Goal: Information Seeking & Learning: Learn about a topic

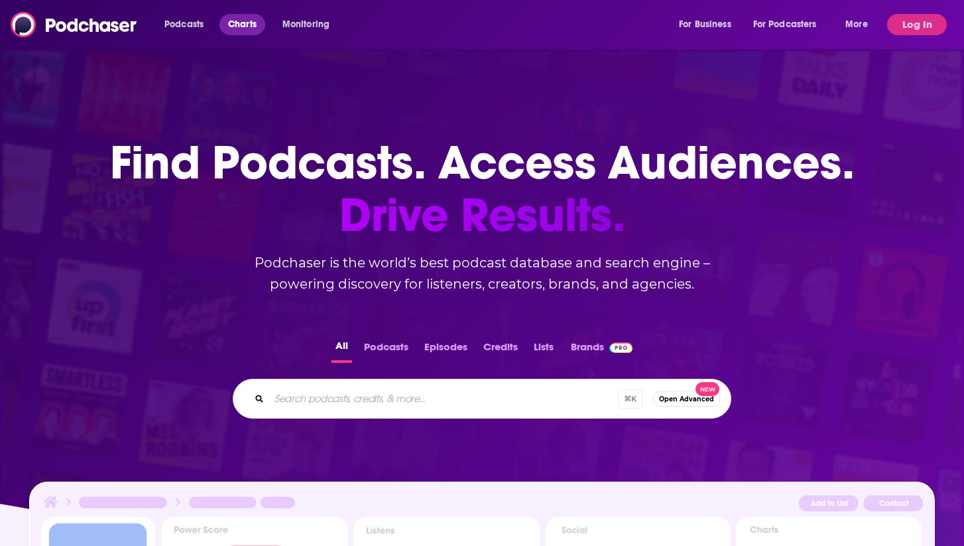
click at [243, 26] on span "Charts" at bounding box center [242, 24] width 29 height 19
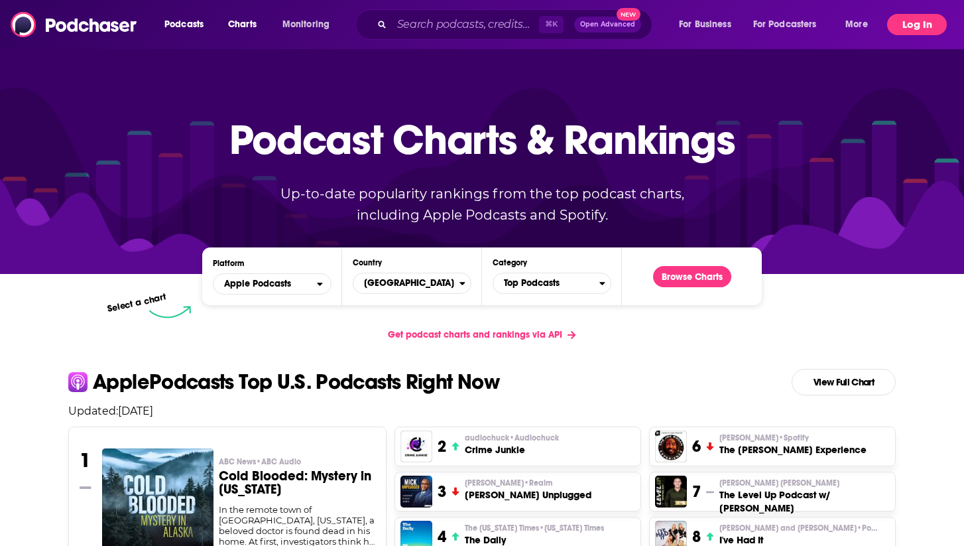
click at [919, 29] on button "Log In" at bounding box center [917, 24] width 60 height 21
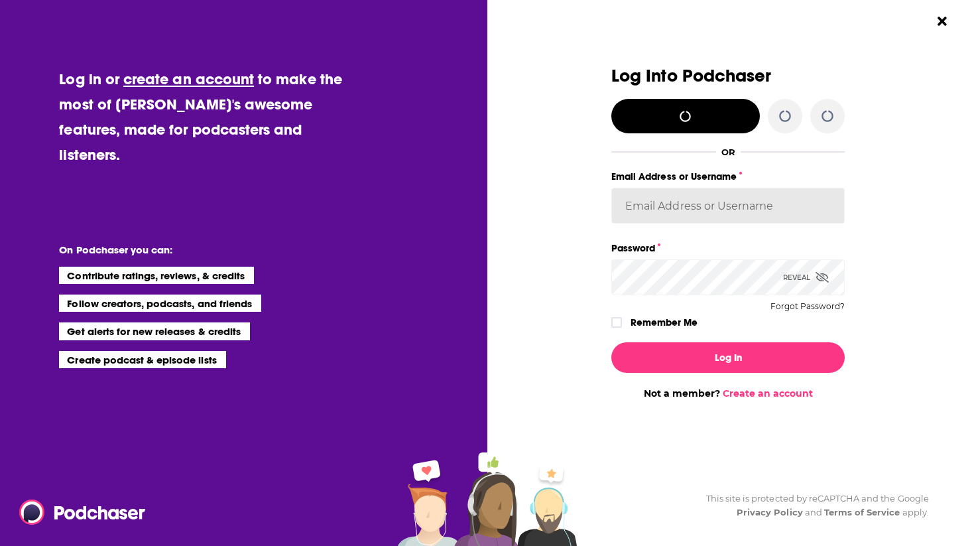
type input "jennevievef"
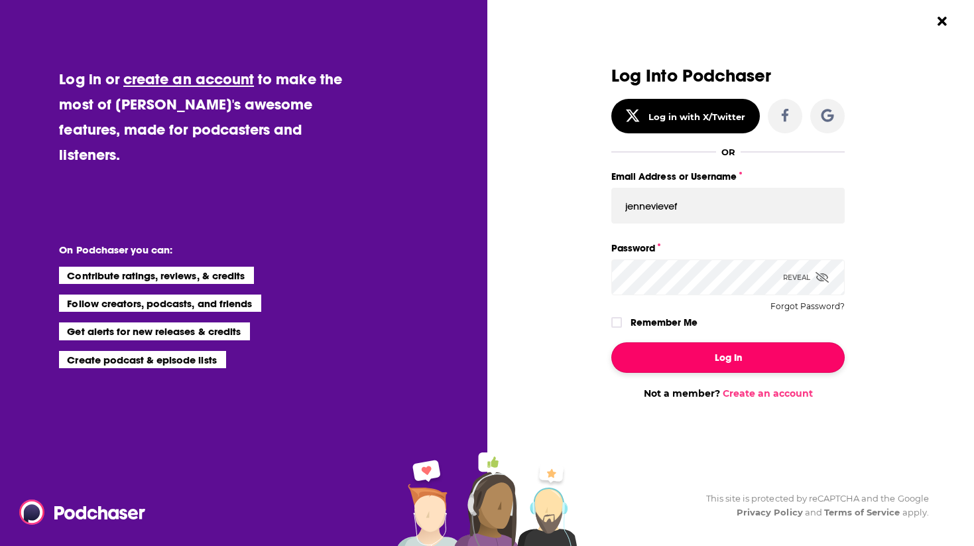
click at [666, 347] on button "Log In" at bounding box center [727, 357] width 233 height 31
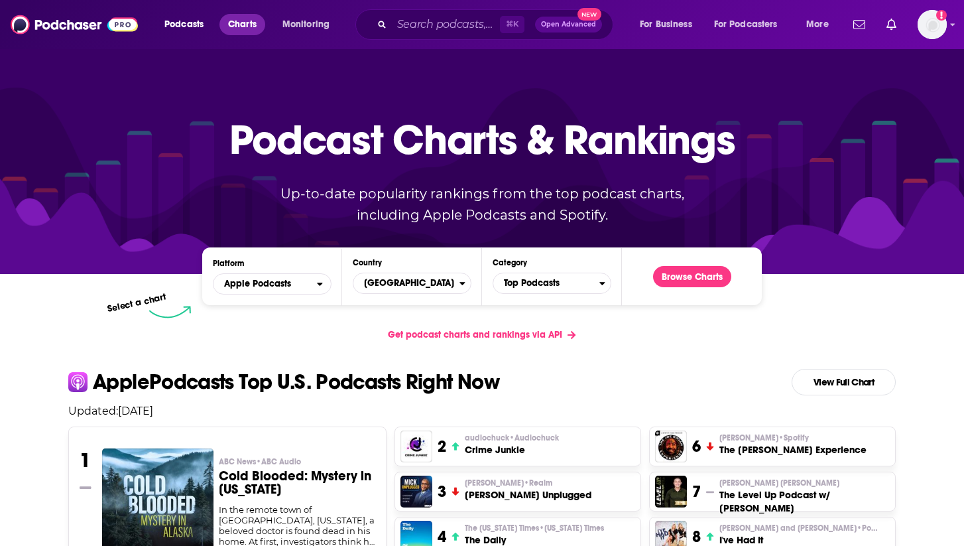
click at [254, 21] on span "Charts" at bounding box center [242, 24] width 29 height 19
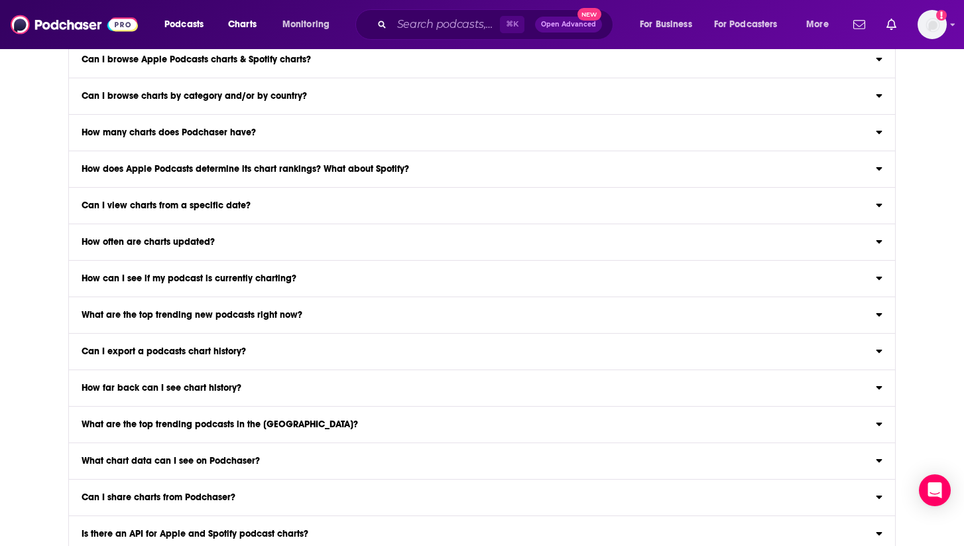
scroll to position [1113, 0]
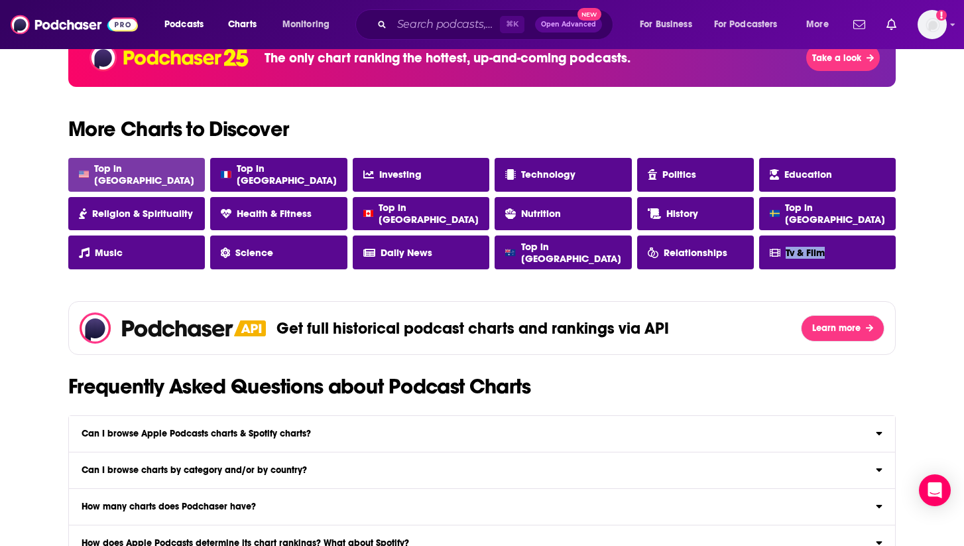
click at [145, 165] on link "Top in [GEOGRAPHIC_DATA]" at bounding box center [136, 175] width 137 height 34
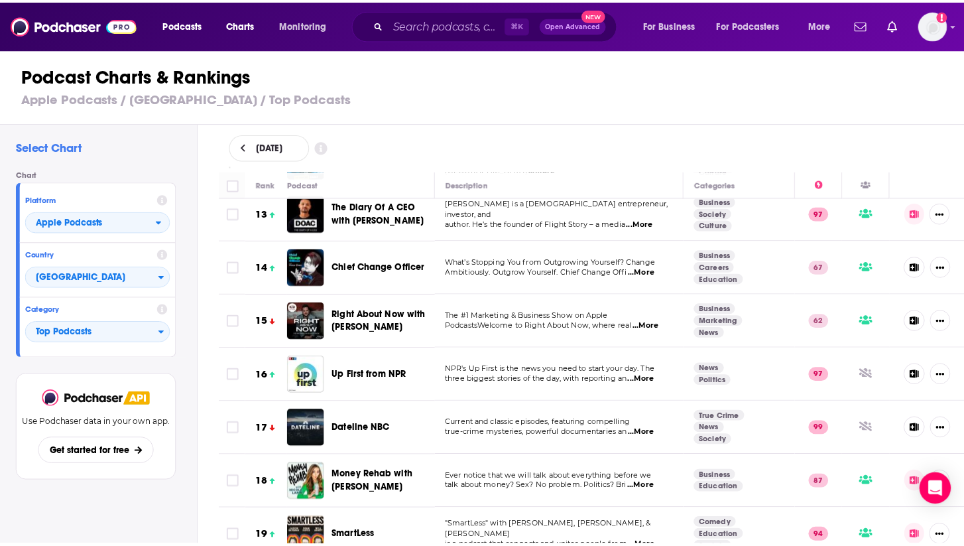
scroll to position [406, 0]
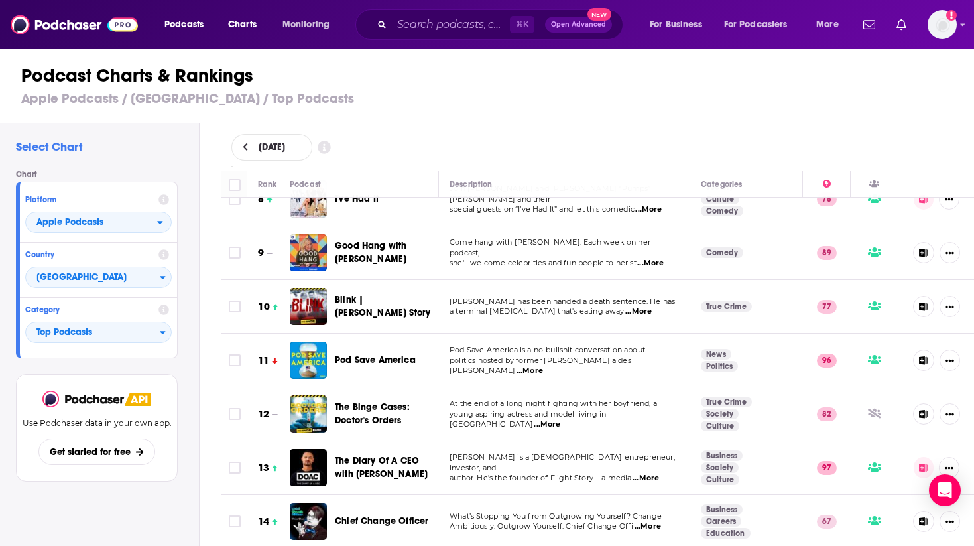
click at [359, 255] on span "Good Hang with [PERSON_NAME]" at bounding box center [371, 252] width 72 height 25
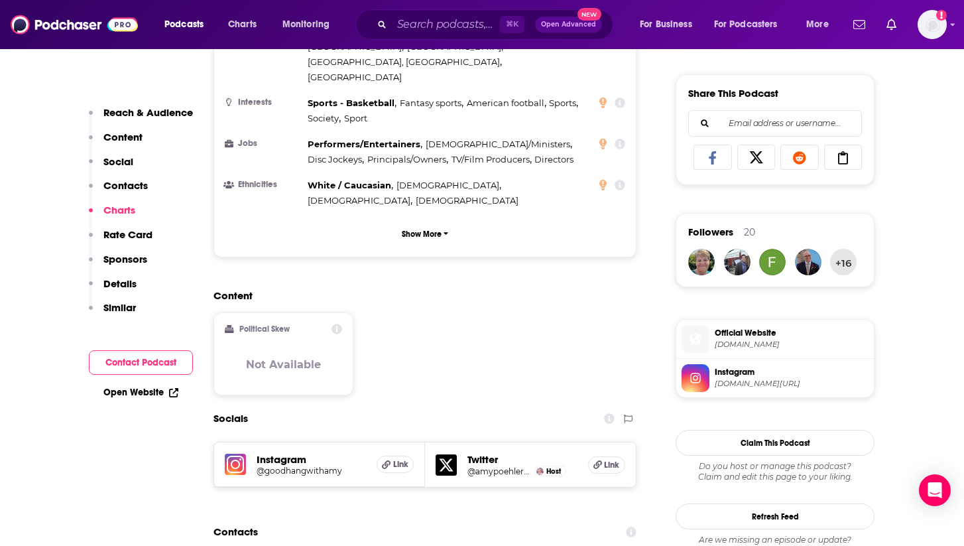
scroll to position [529, 0]
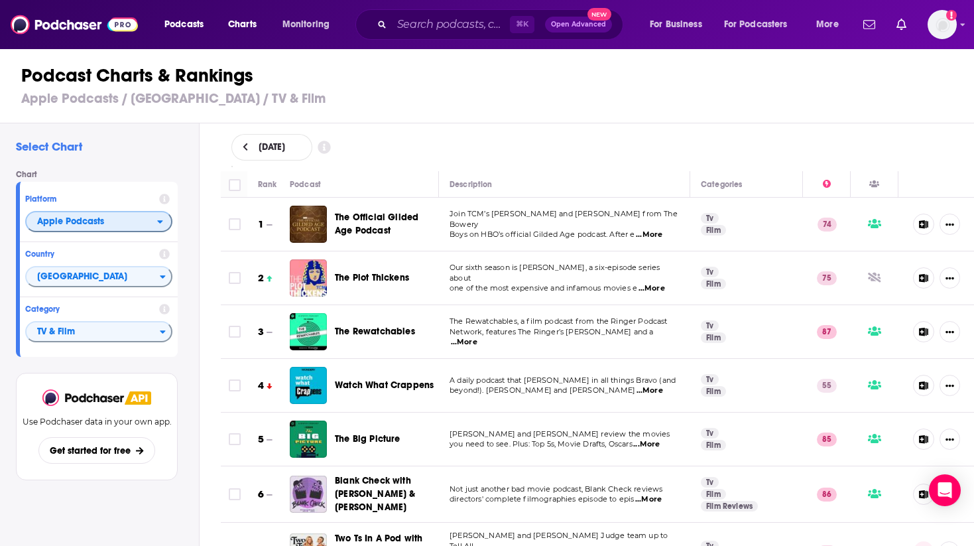
click at [103, 217] on span "Apple Podcasts" at bounding box center [70, 221] width 67 height 9
click at [92, 263] on span "Spotify" at bounding box center [98, 262] width 130 height 8
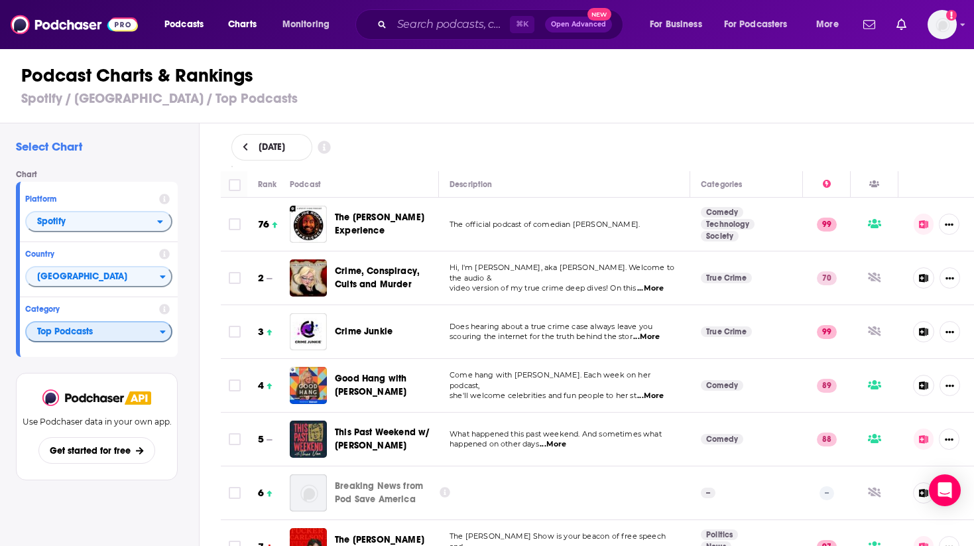
click at [72, 324] on span "Top Podcasts" at bounding box center [93, 332] width 133 height 23
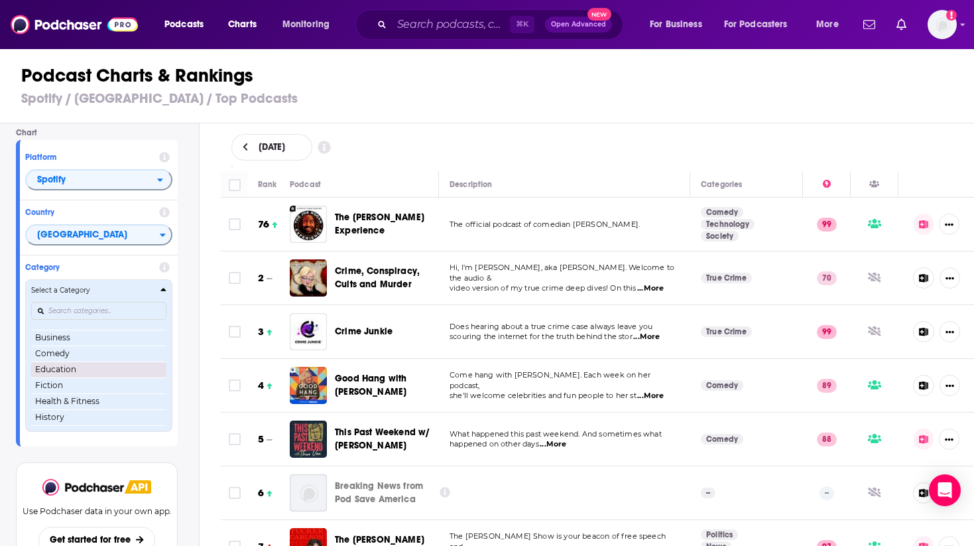
scroll to position [18, 0]
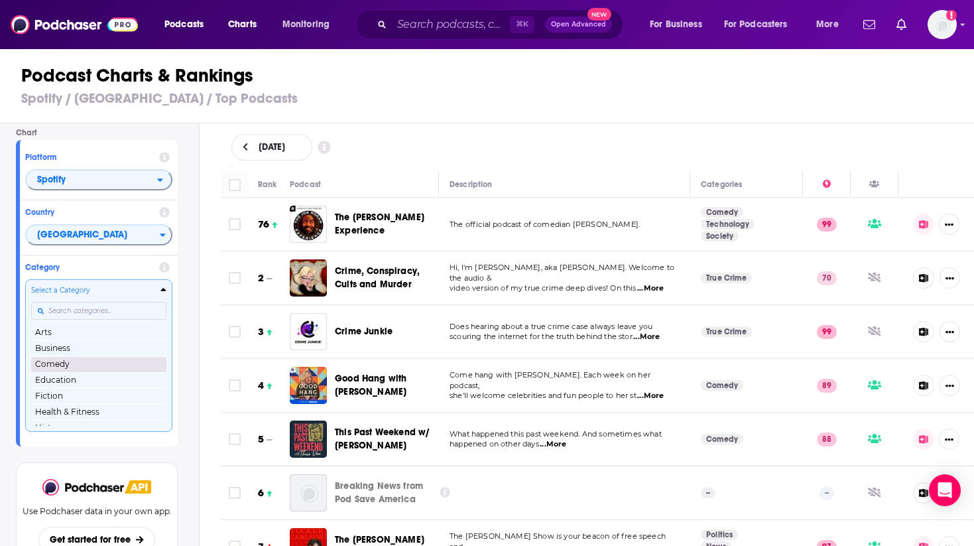
click at [99, 358] on button "Comedy" at bounding box center [98, 364] width 135 height 16
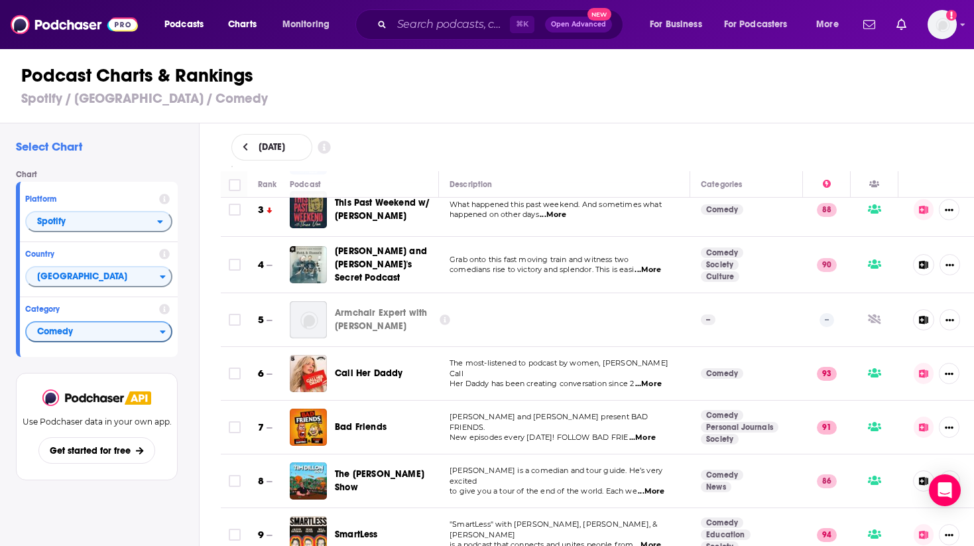
scroll to position [99, 0]
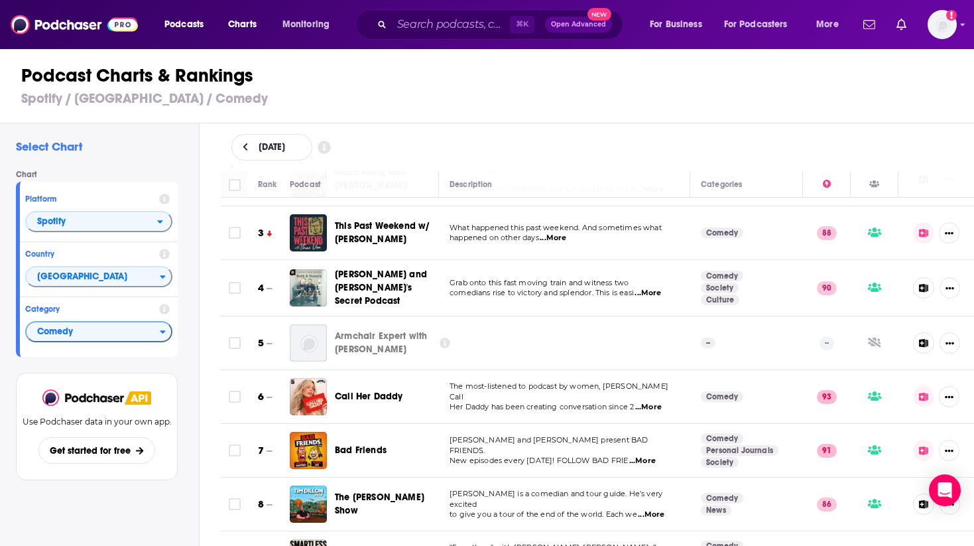
click at [661, 290] on span "...More" at bounding box center [648, 293] width 27 height 11
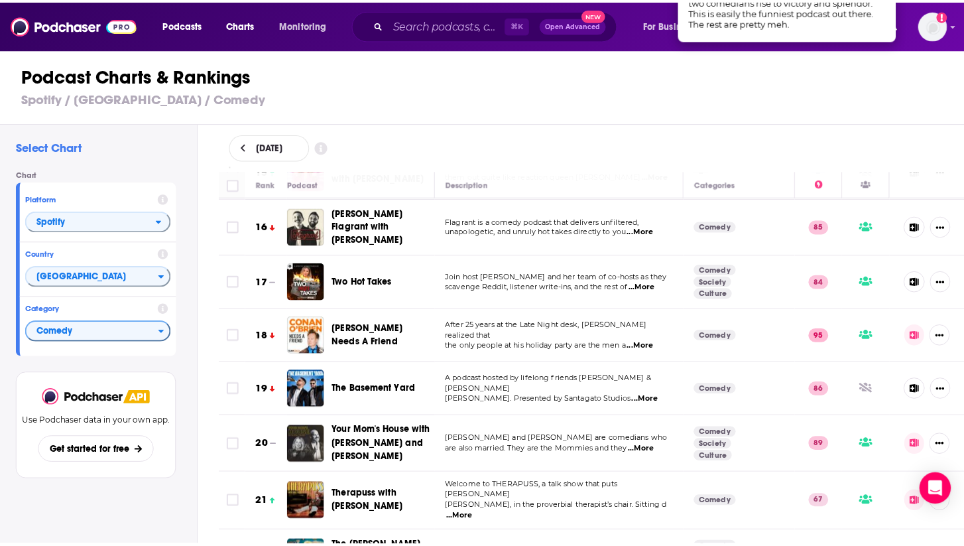
scroll to position [1036, 0]
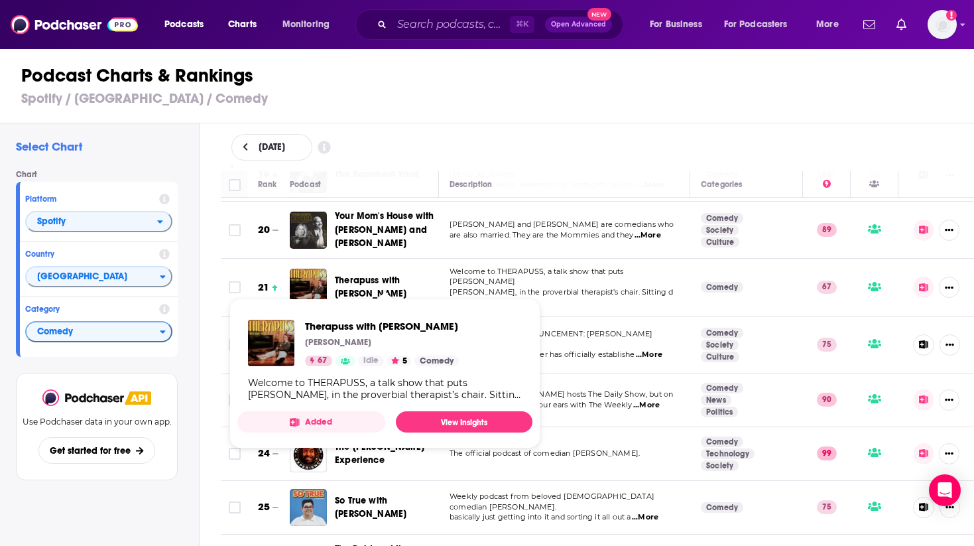
click at [342, 275] on span "Therapuss with Jake Shane" at bounding box center [371, 287] width 72 height 25
